Goal: Task Accomplishment & Management: Complete application form

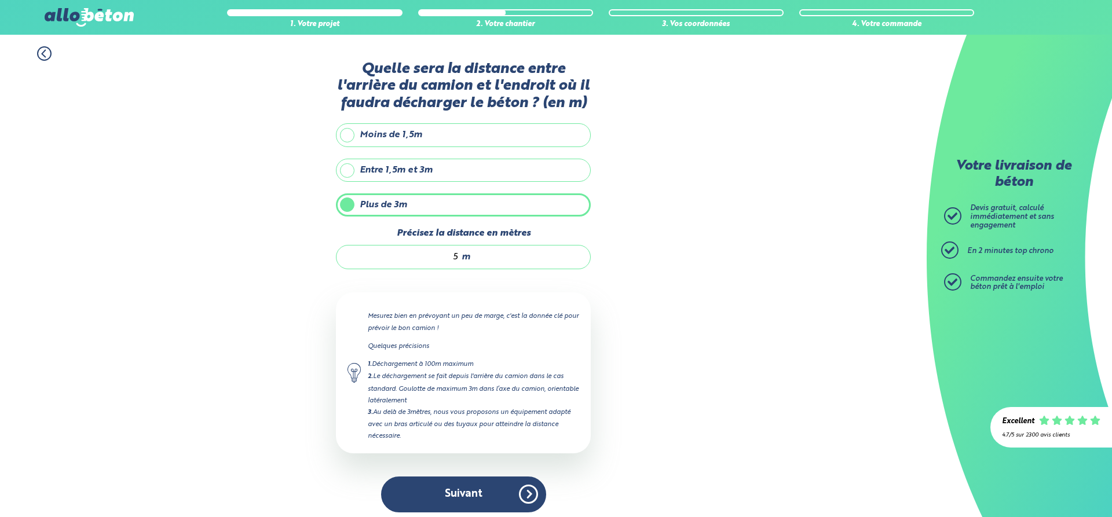
click at [453, 491] on button "Suivant" at bounding box center [463, 494] width 165 height 35
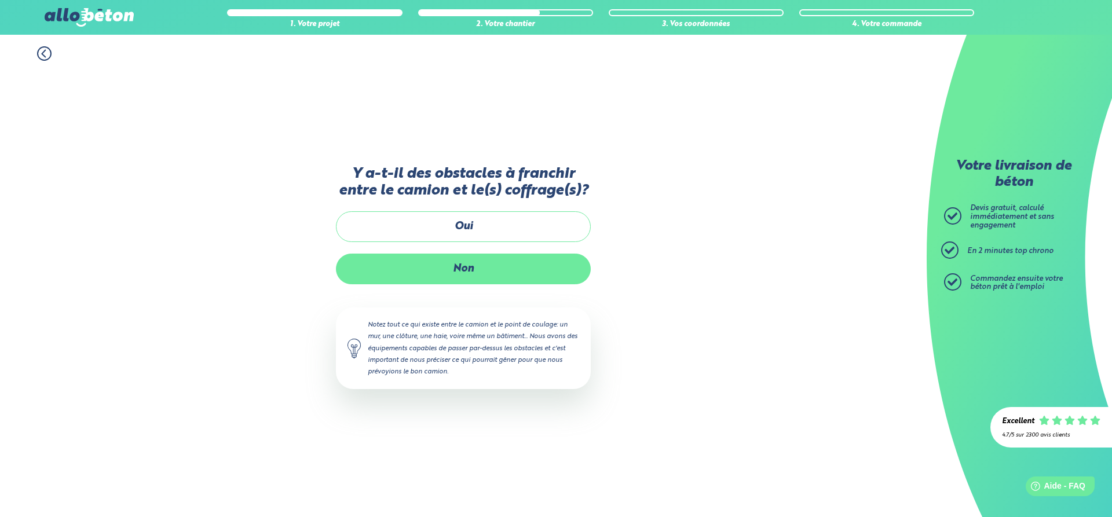
click at [423, 277] on label "Non" at bounding box center [463, 269] width 255 height 31
click at [0, 0] on input "Non" at bounding box center [0, 0] width 0 height 0
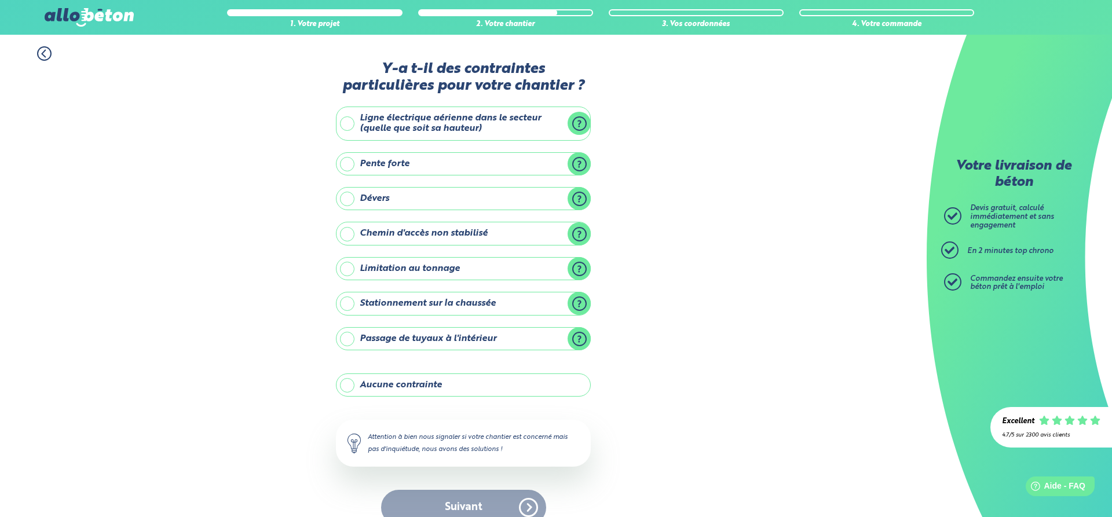
click at [346, 380] on label "Aucune contrainte" at bounding box center [463, 385] width 255 height 23
click at [0, 0] on input "Aucune contrainte" at bounding box center [0, 0] width 0 height 0
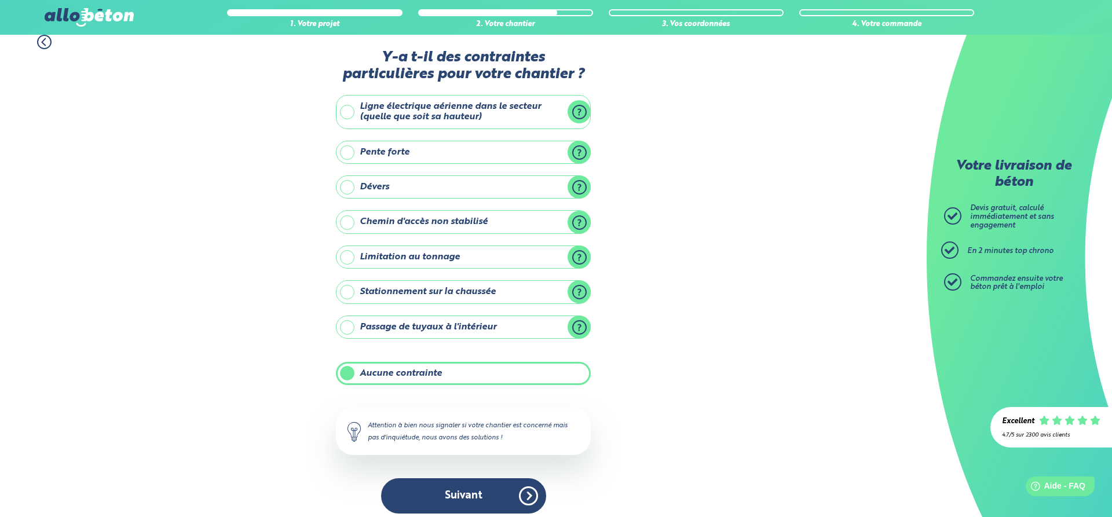
scroll to position [14, 0]
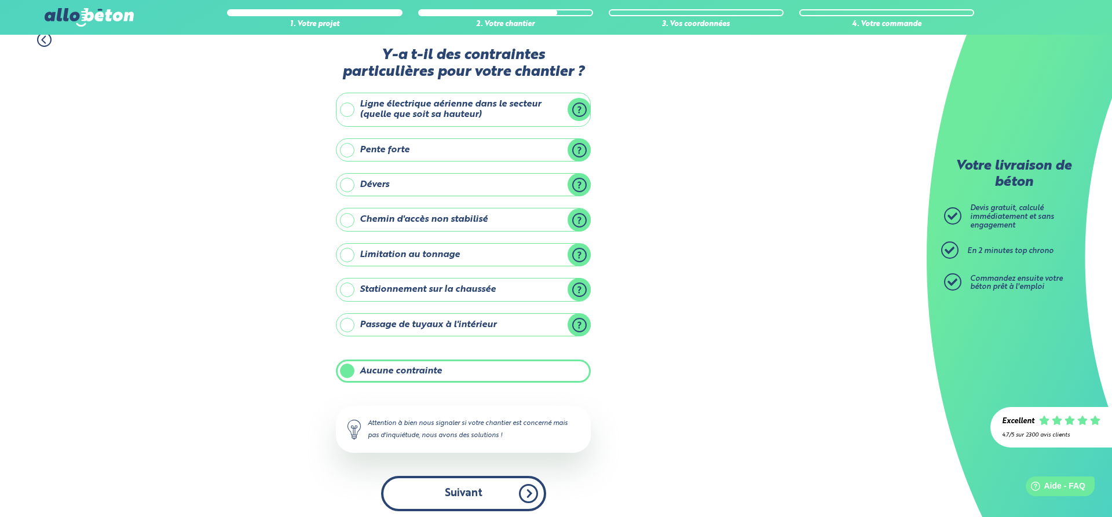
click at [424, 495] on button "Suivant" at bounding box center [463, 493] width 165 height 35
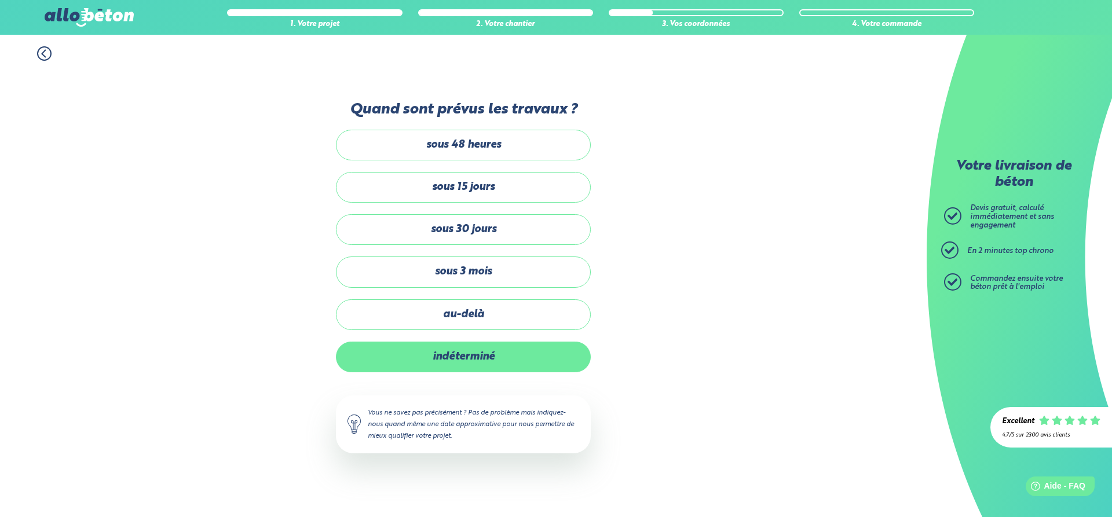
click at [437, 356] on label "indéterminé" at bounding box center [463, 357] width 255 height 31
click at [0, 0] on input "indéterminé" at bounding box center [0, 0] width 0 height 0
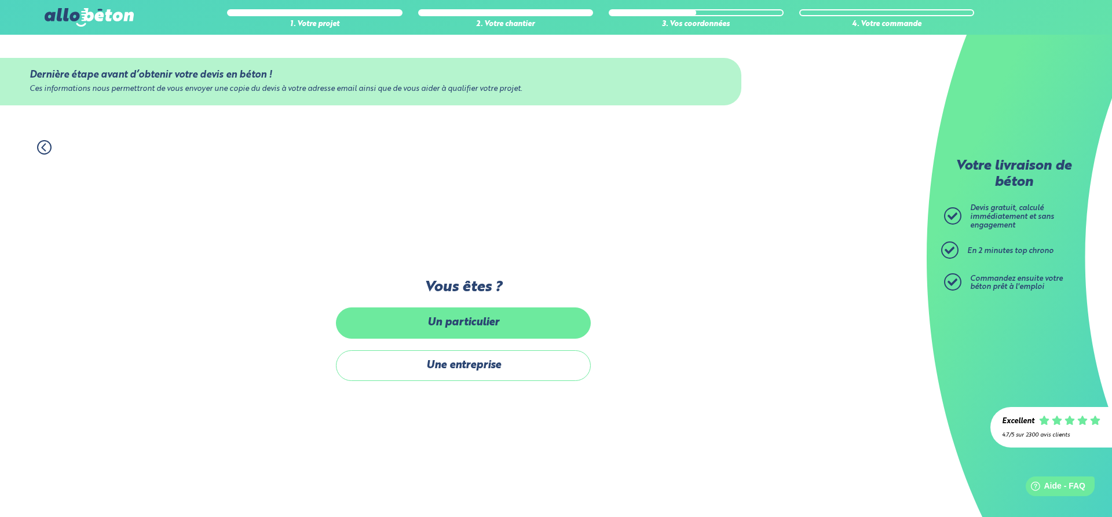
click at [386, 335] on label "Un particulier" at bounding box center [463, 323] width 255 height 31
click at [0, 0] on input "Un particulier" at bounding box center [0, 0] width 0 height 0
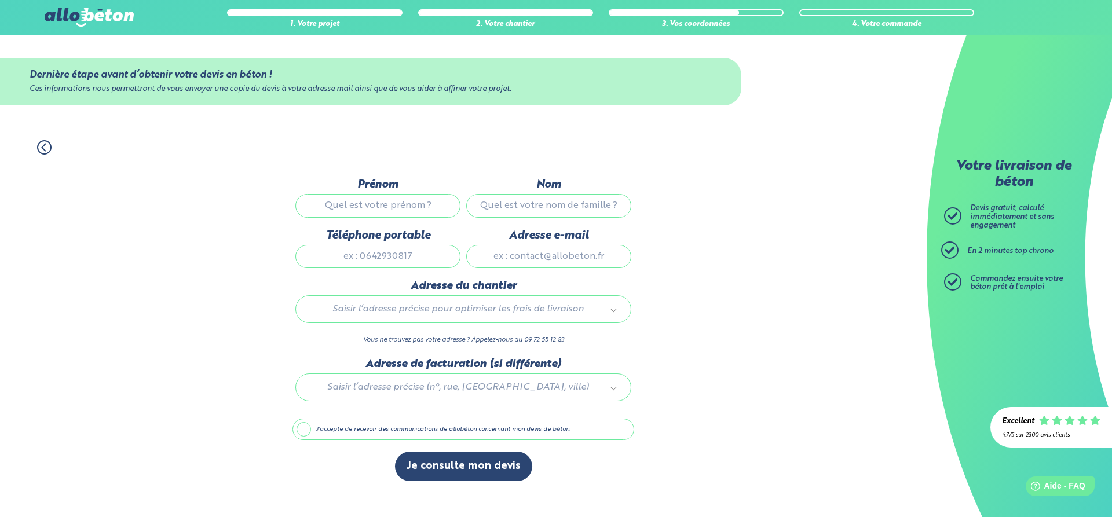
click at [372, 216] on input "Prénom" at bounding box center [377, 205] width 165 height 23
type input "[PERSON_NAME]"
type input "0672320680"
type input "[EMAIL_ADDRESS][DOMAIN_NAME]"
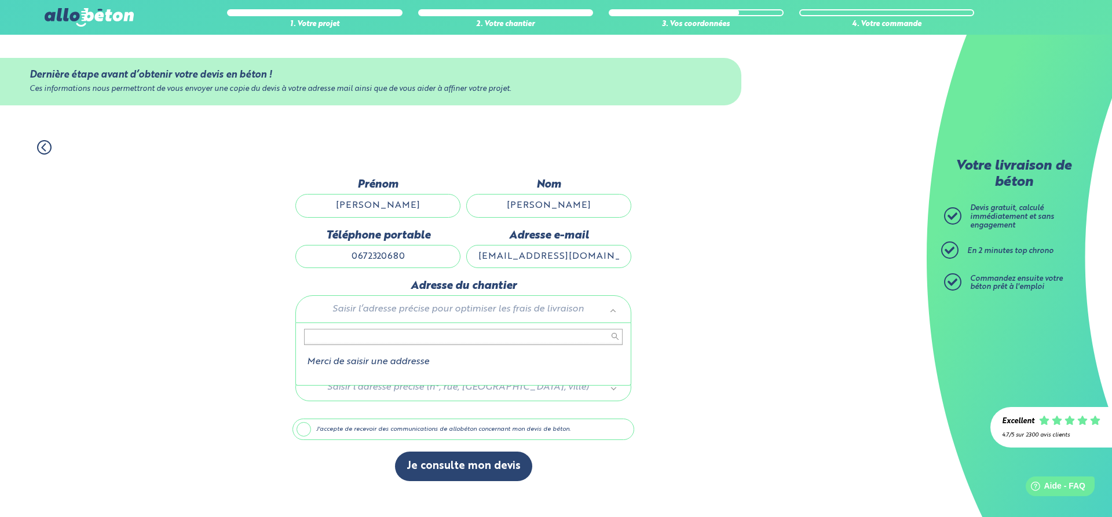
click at [496, 312] on body "09 72 55 12 83 Conseils et Appel Gratuits nos produits le béton prêt à l'emploi…" at bounding box center [556, 258] width 1112 height 517
type input "9"
type input "1"
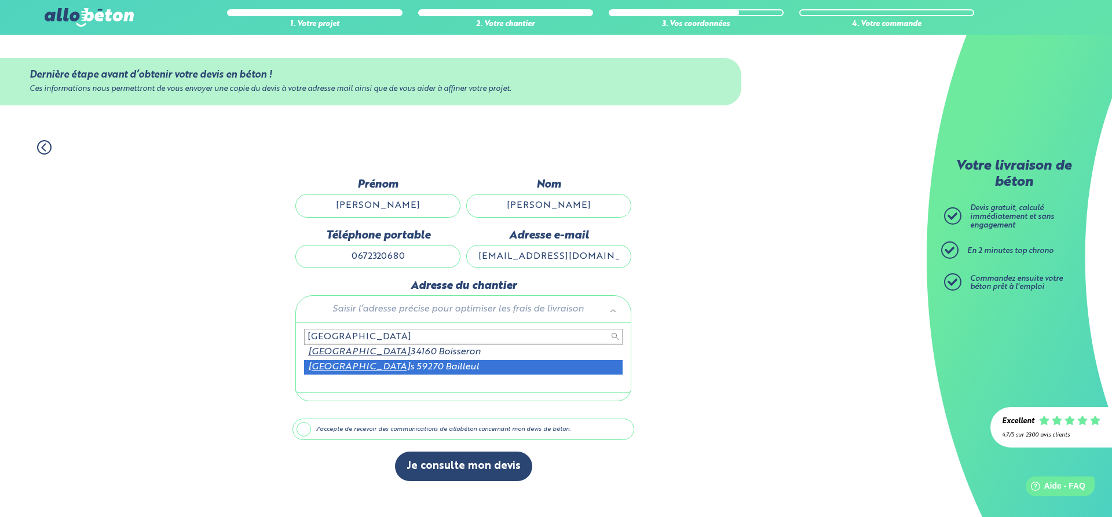
type input "[GEOGRAPHIC_DATA]"
click at [489, 378] on div "[GEOGRAPHIC_DATA] [GEOGRAPHIC_DATA] s 59270 Bailleul" at bounding box center [463, 357] width 336 height 69
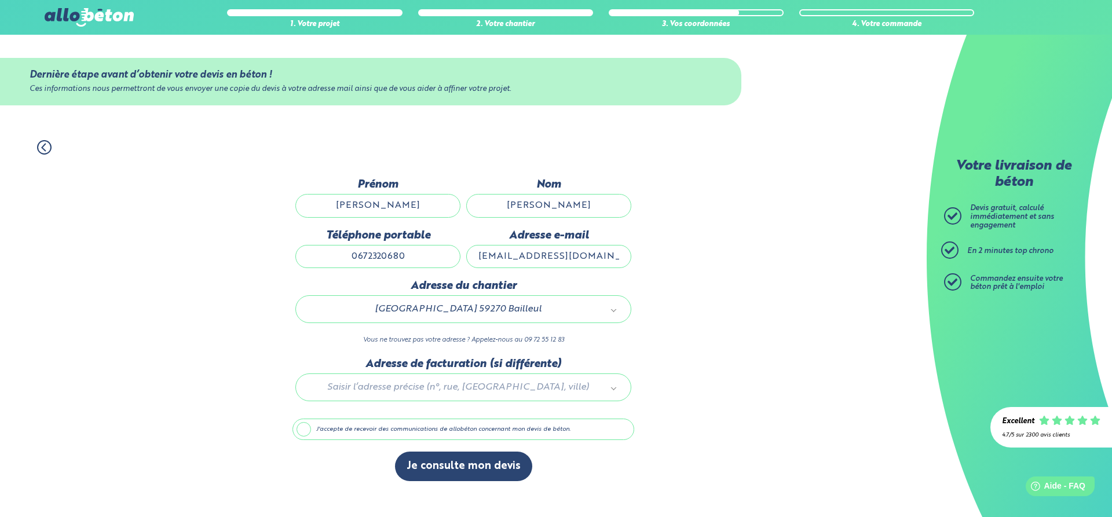
click at [302, 434] on label "J'accepte de recevoir des communications de allobéton concernant mon devis de b…" at bounding box center [463, 430] width 342 height 22
click at [0, 0] on input "J'accepte de recevoir des communications de allobéton concernant mon devis de b…" at bounding box center [0, 0] width 0 height 0
click at [302, 434] on label "J'accepte de recevoir des communications de allobéton concernant mon devis de b…" at bounding box center [463, 430] width 342 height 22
click at [0, 0] on input "J'accepte de recevoir des communications de allobéton concernant mon devis de b…" at bounding box center [0, 0] width 0 height 0
click at [456, 471] on button "Je consulte mon devis" at bounding box center [463, 467] width 137 height 30
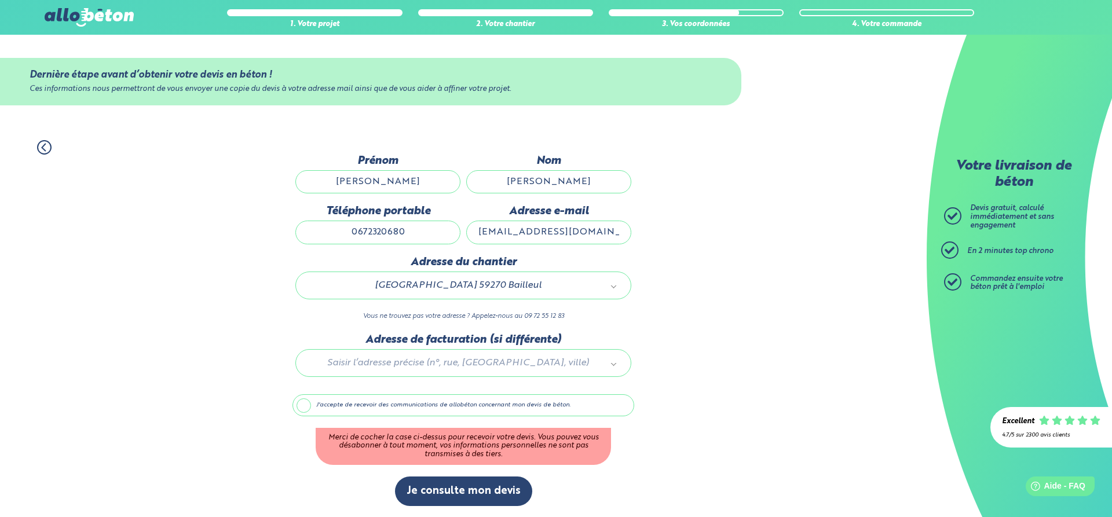
click at [308, 405] on label "J'accepte de recevoir des communications de allobéton concernant mon devis de b…" at bounding box center [463, 405] width 342 height 22
click at [0, 0] on input "J'accepte de recevoir des communications de allobéton concernant mon devis de b…" at bounding box center [0, 0] width 0 height 0
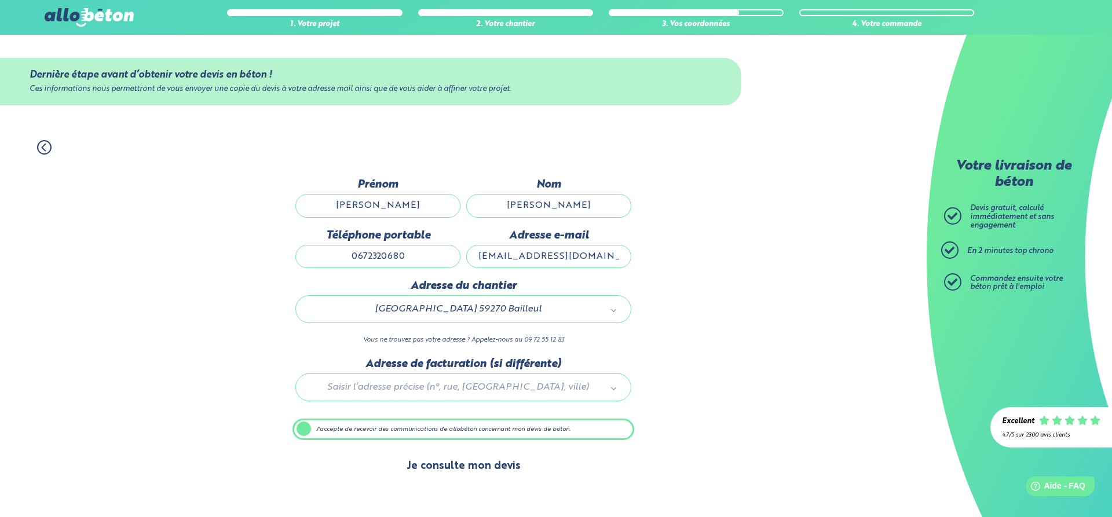
click at [445, 475] on button "Je consulte mon devis" at bounding box center [463, 467] width 137 height 30
